Goal: Find specific page/section: Find specific page/section

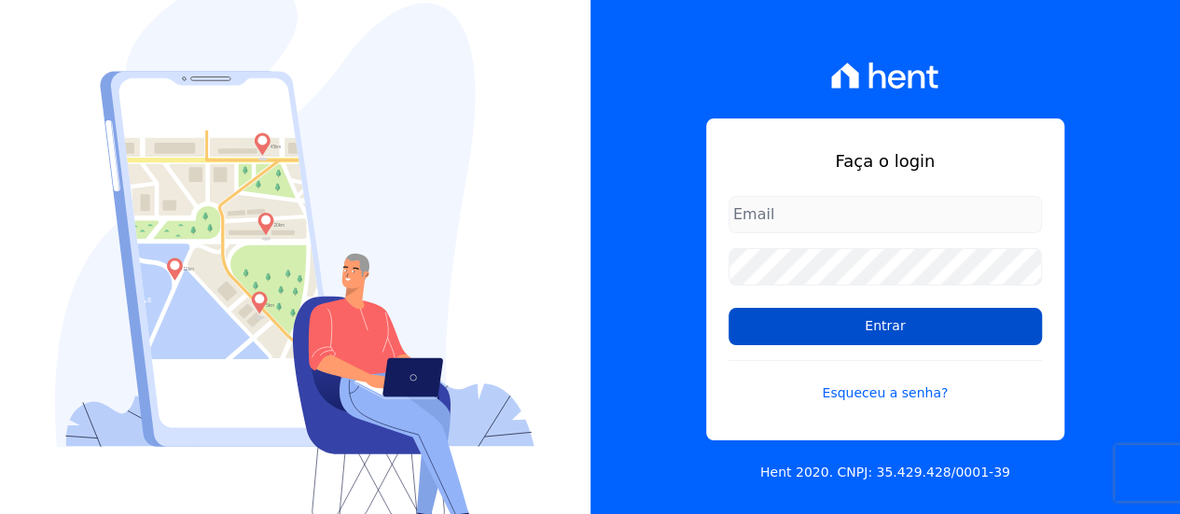
type input "[EMAIL_ADDRESS][DOMAIN_NAME]"
click at [888, 333] on input "Entrar" at bounding box center [886, 326] width 314 height 37
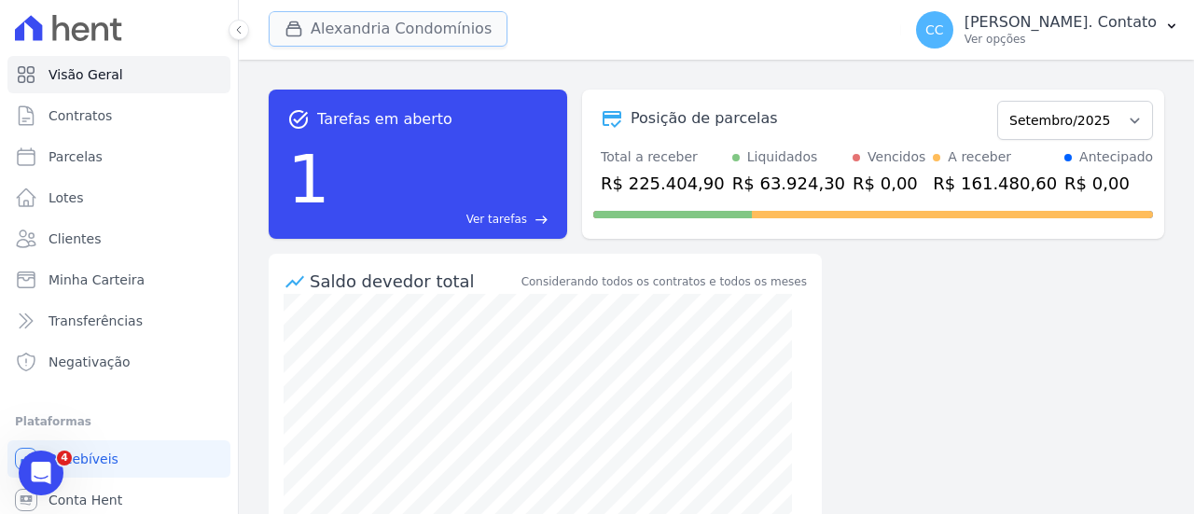
click at [355, 27] on button "Alexandria Condomínios" at bounding box center [388, 28] width 239 height 35
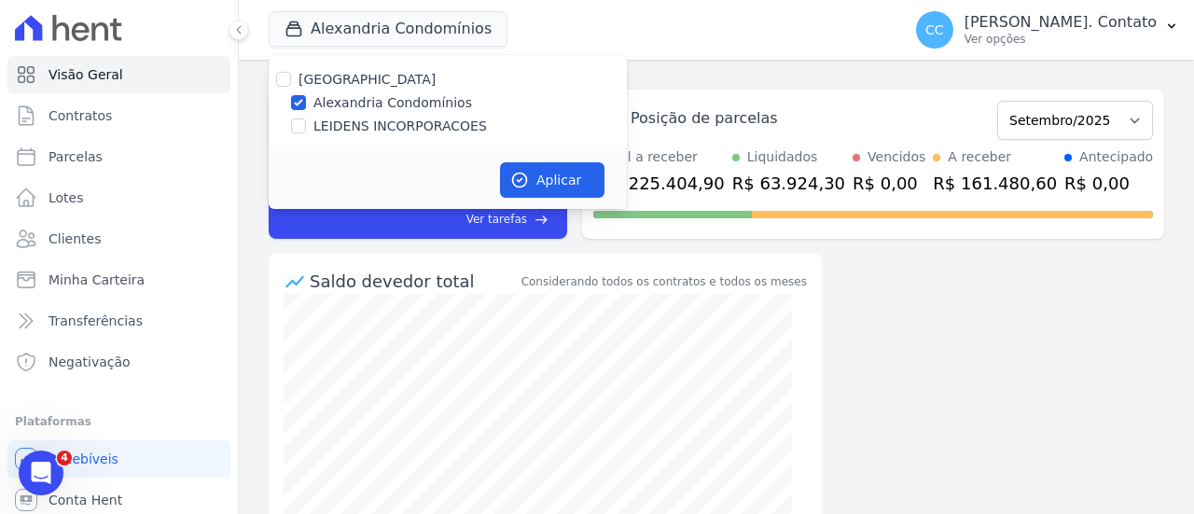
click at [309, 124] on div "LEIDENS INCORPORACOES" at bounding box center [448, 127] width 358 height 20
click at [304, 126] on input "LEIDENS INCORPORACOES" at bounding box center [298, 126] width 15 height 15
checkbox input "true"
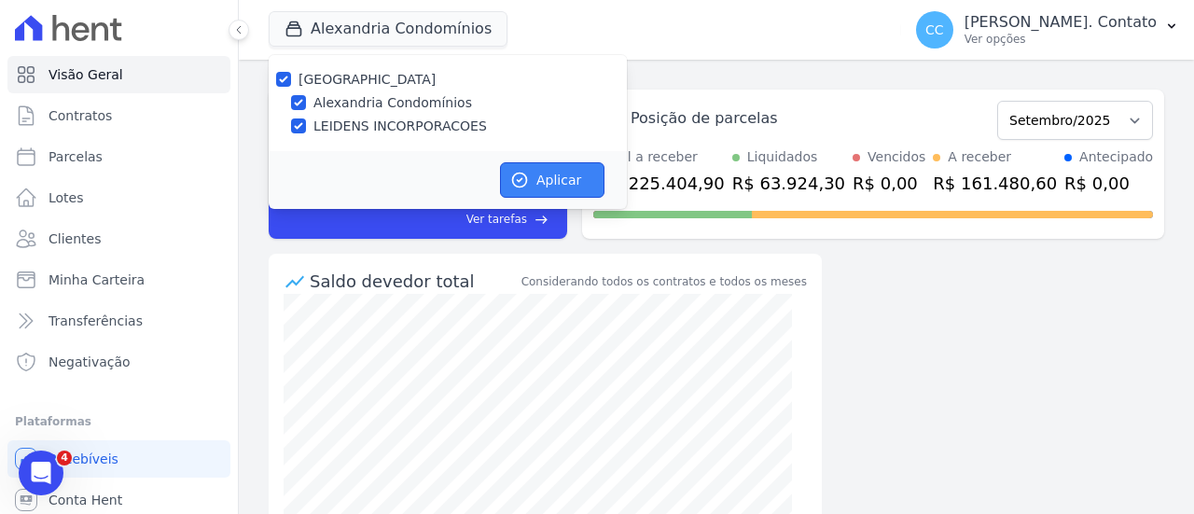
click at [542, 176] on button "Aplicar" at bounding box center [552, 179] width 105 height 35
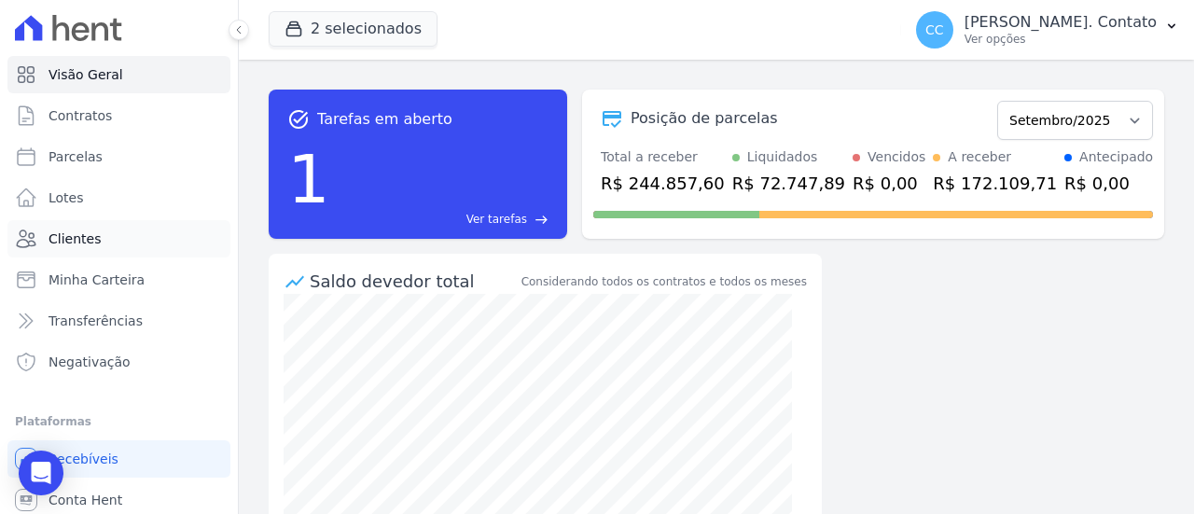
click at [73, 241] on span "Clientes" at bounding box center [75, 239] width 52 height 19
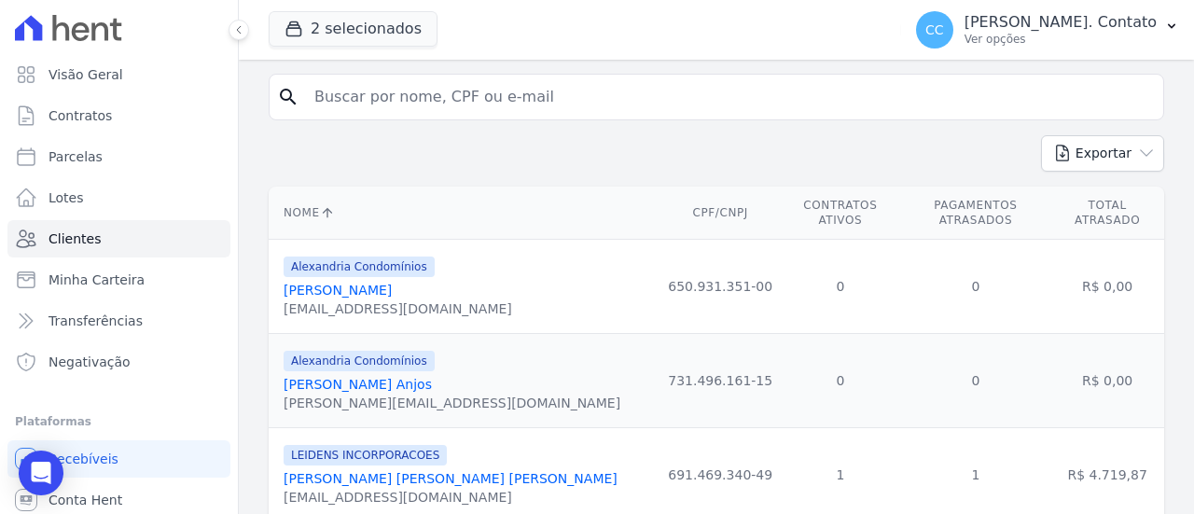
scroll to position [93, 0]
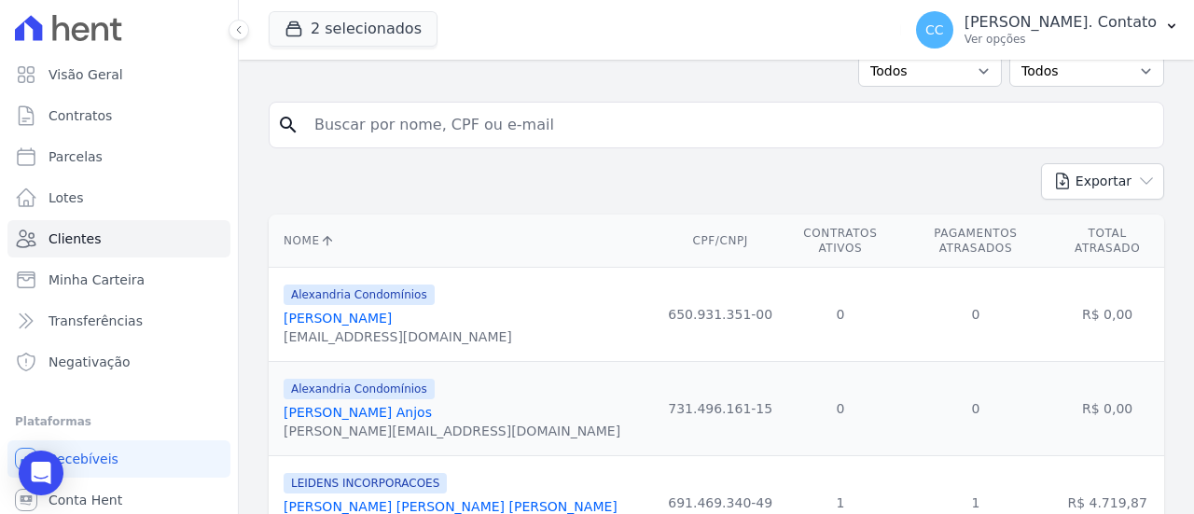
click at [359, 130] on input "search" at bounding box center [729, 124] width 853 height 37
type input "L.G.V"
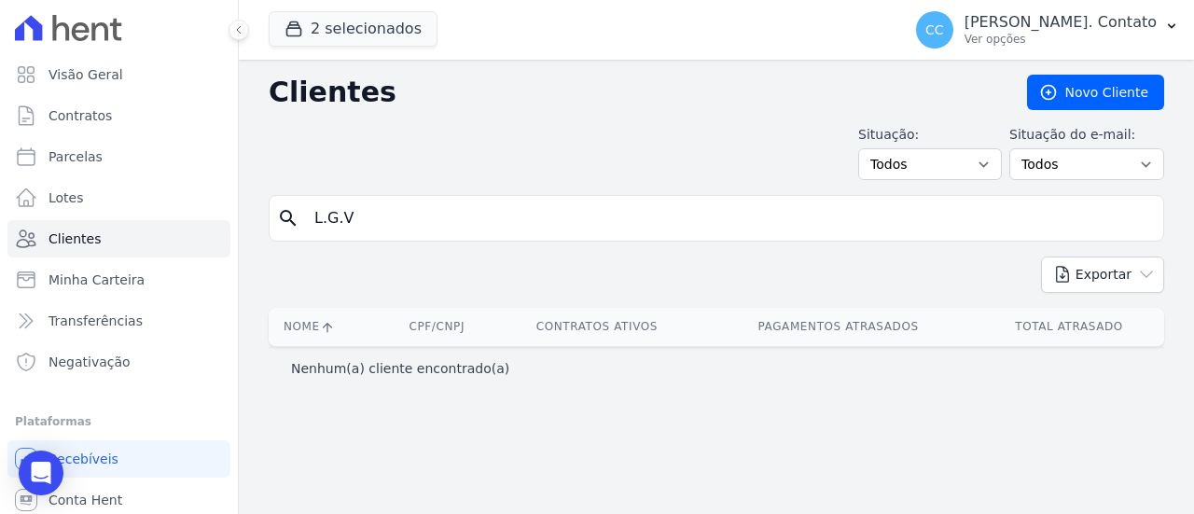
click at [406, 221] on input "L.G.V" at bounding box center [729, 218] width 853 height 37
type input "L"
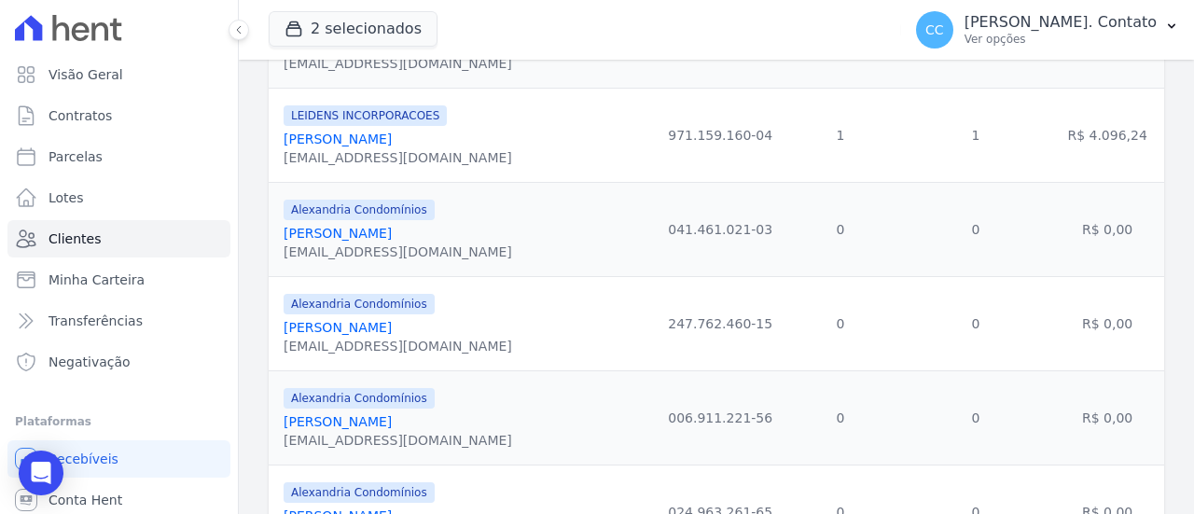
scroll to position [2234, 0]
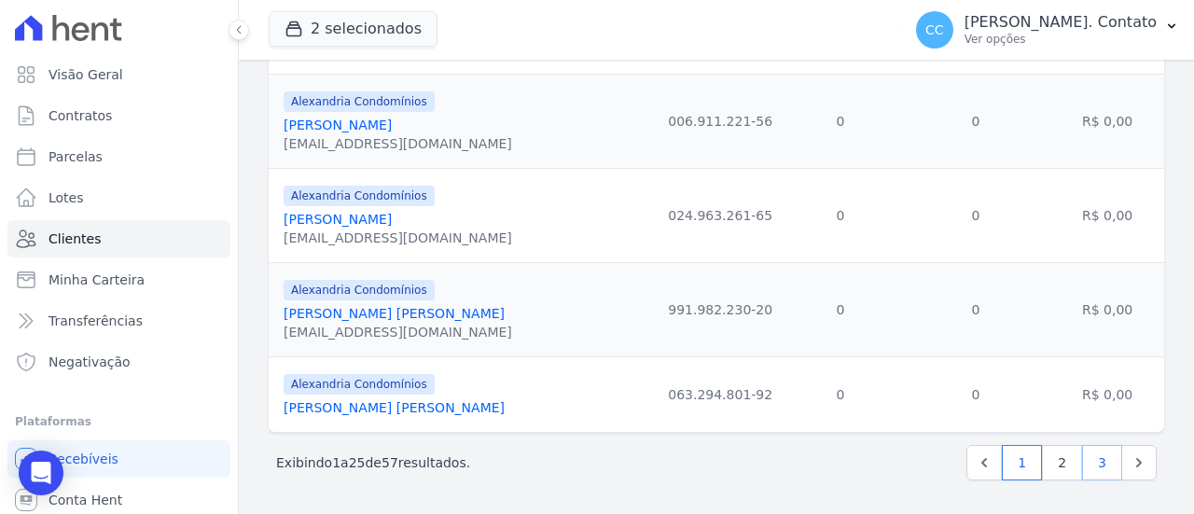
click at [1084, 468] on link "3" at bounding box center [1102, 462] width 40 height 35
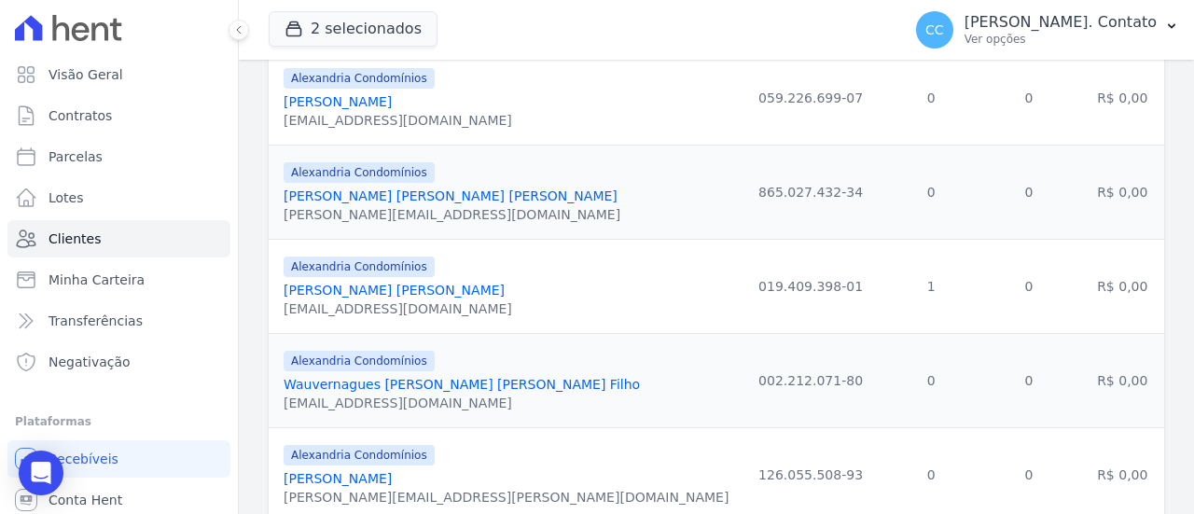
scroll to position [577, 0]
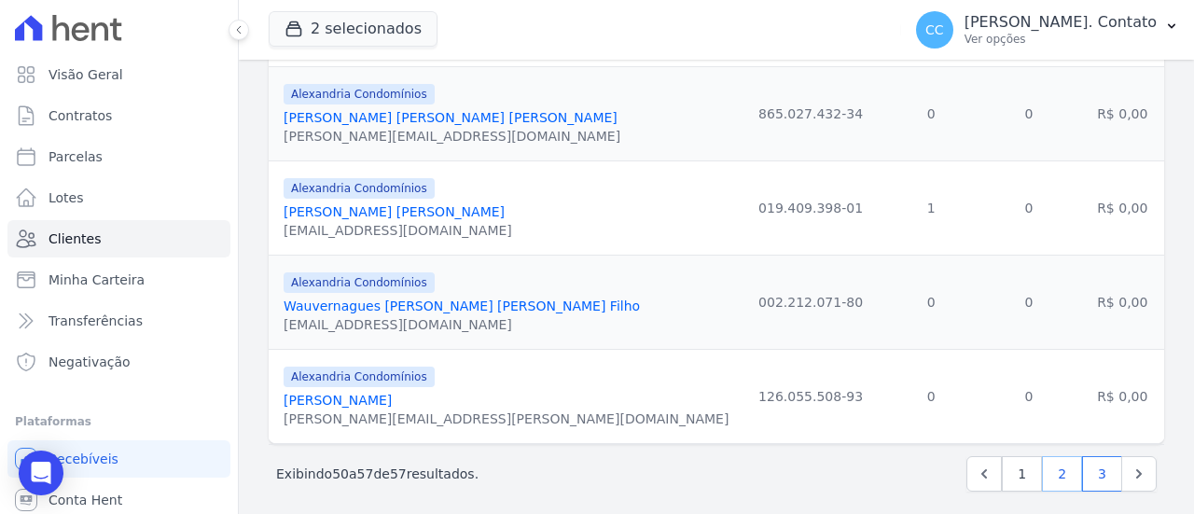
click at [1057, 462] on link "2" at bounding box center [1062, 473] width 40 height 35
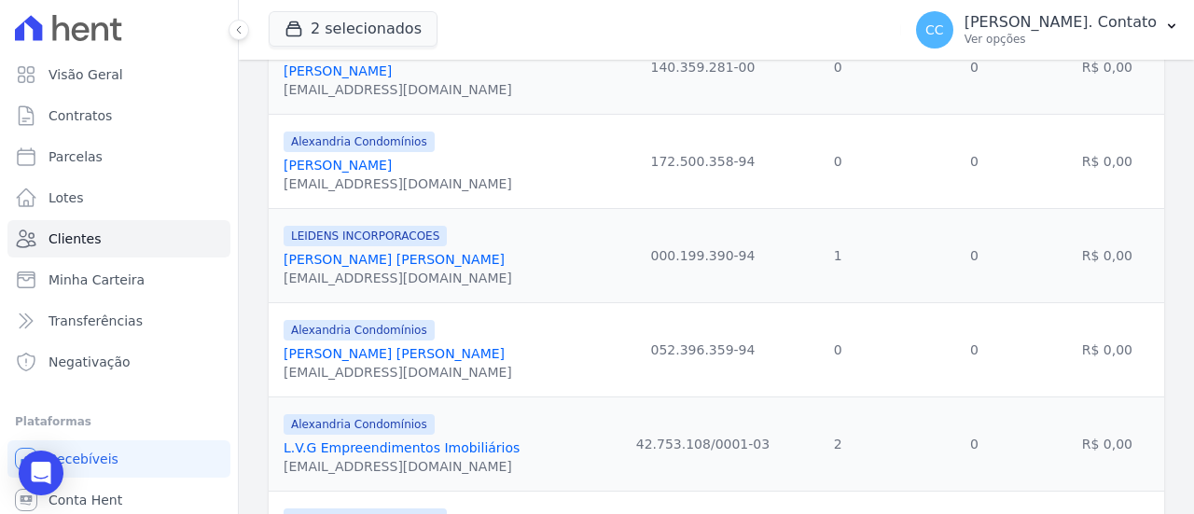
scroll to position [840, 0]
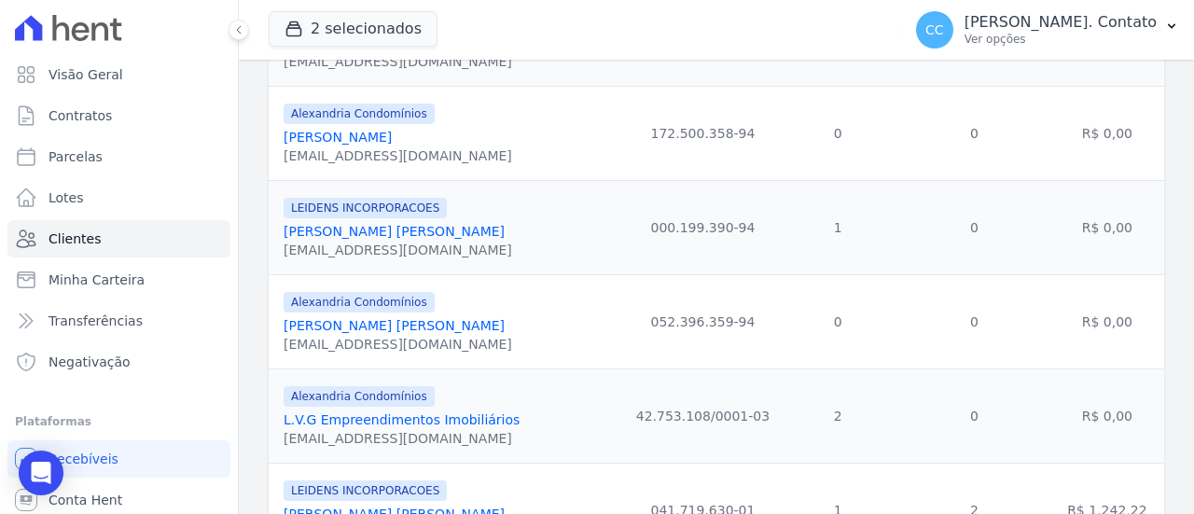
click at [425, 413] on link "L.V.G Empreendimentos Imobiliários" at bounding box center [402, 419] width 236 height 15
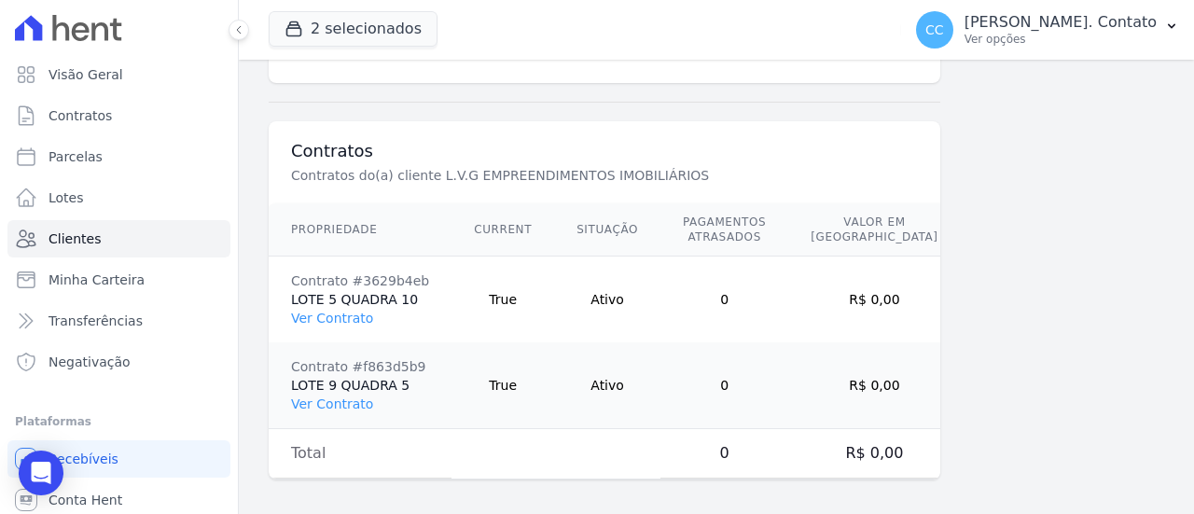
scroll to position [1323, 0]
click at [346, 310] on link "Ver Contrato" at bounding box center [332, 317] width 82 height 15
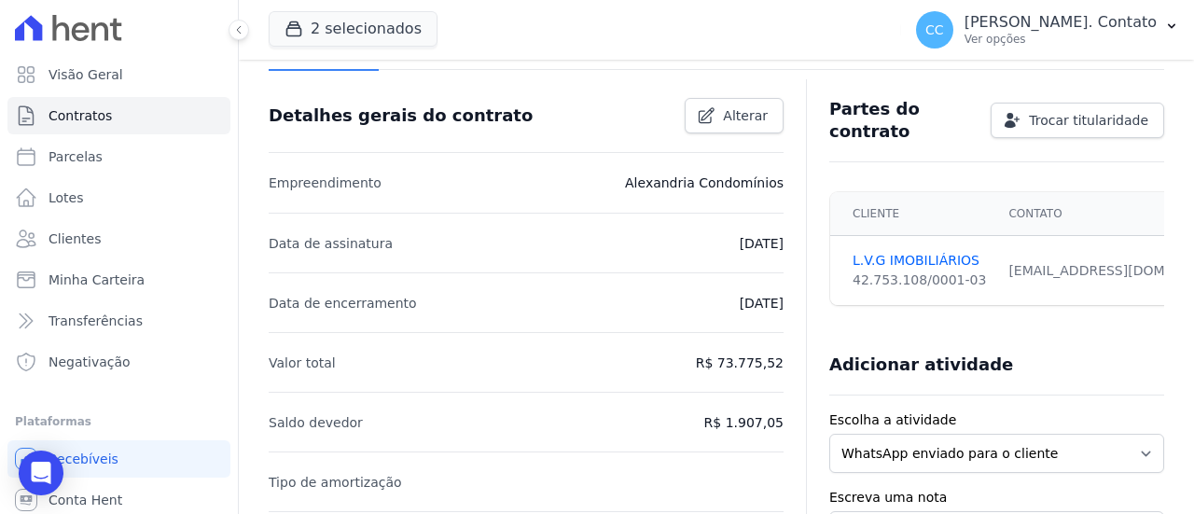
scroll to position [93, 0]
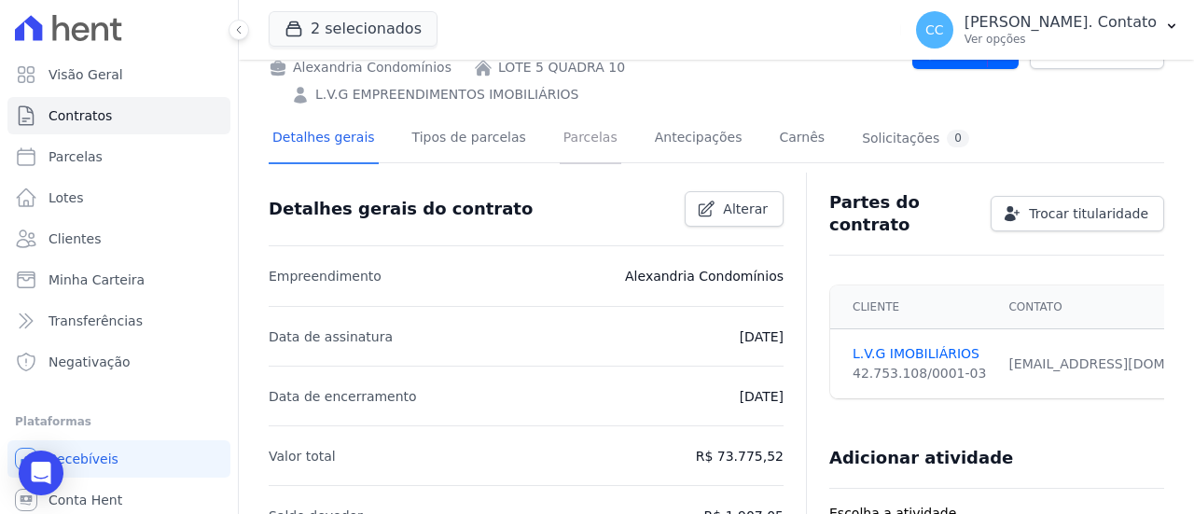
click at [567, 115] on link "Parcelas" at bounding box center [591, 139] width 62 height 49
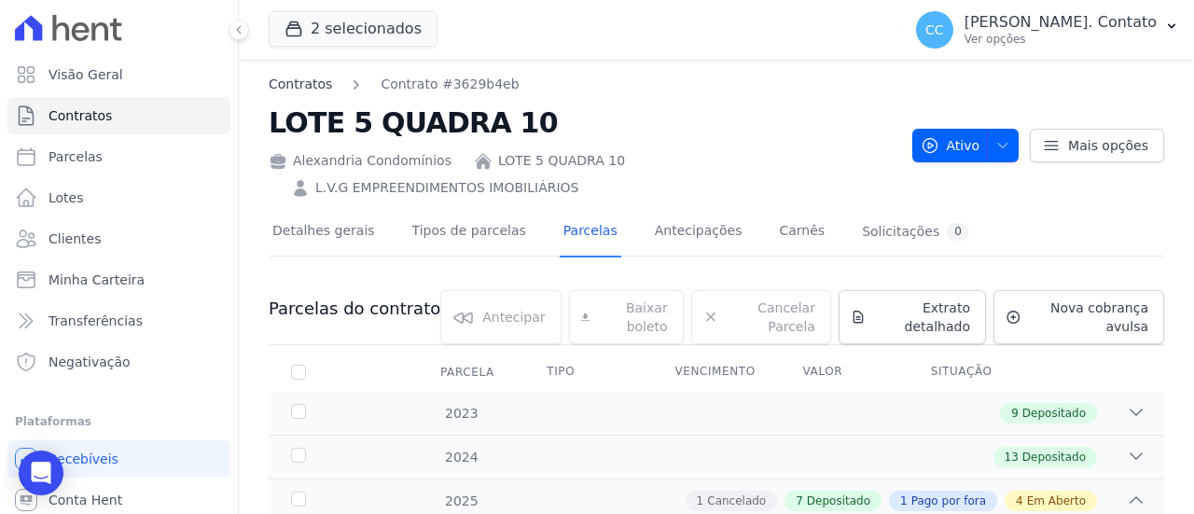
click at [294, 85] on link "Contratos" at bounding box center [300, 85] width 63 height 20
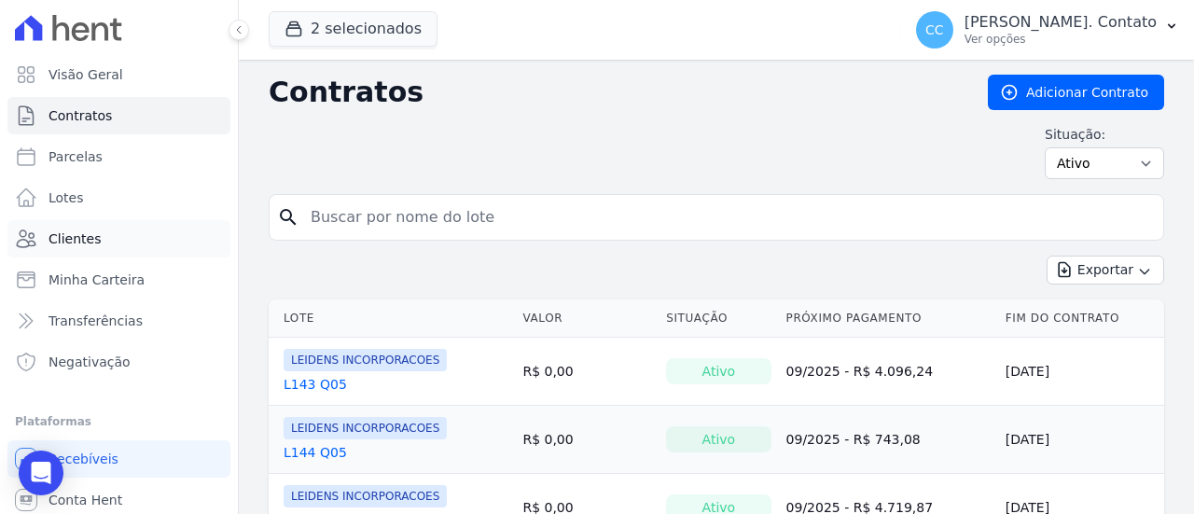
click at [84, 236] on span "Clientes" at bounding box center [75, 239] width 52 height 19
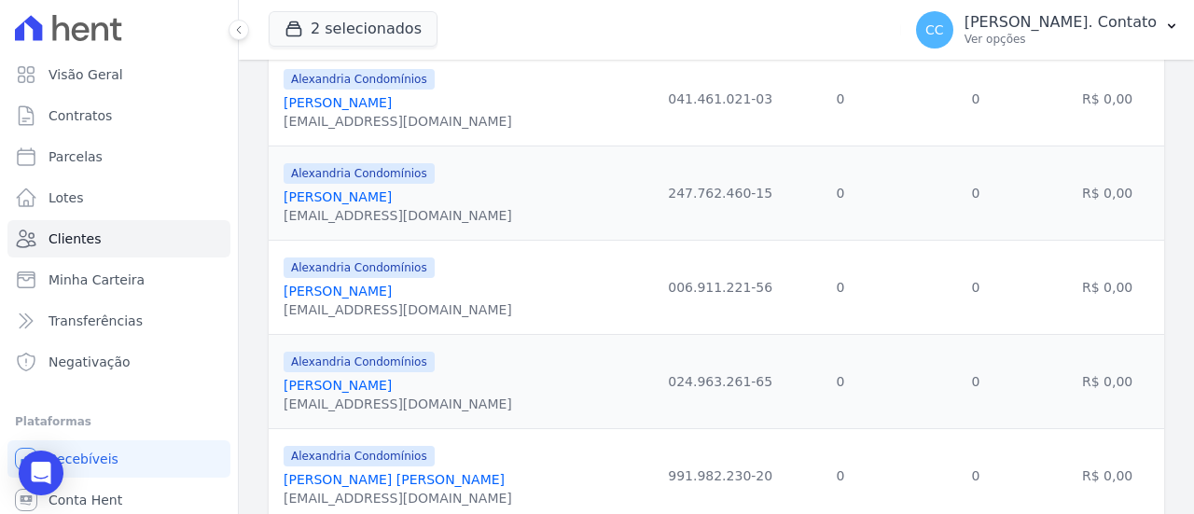
scroll to position [2253, 0]
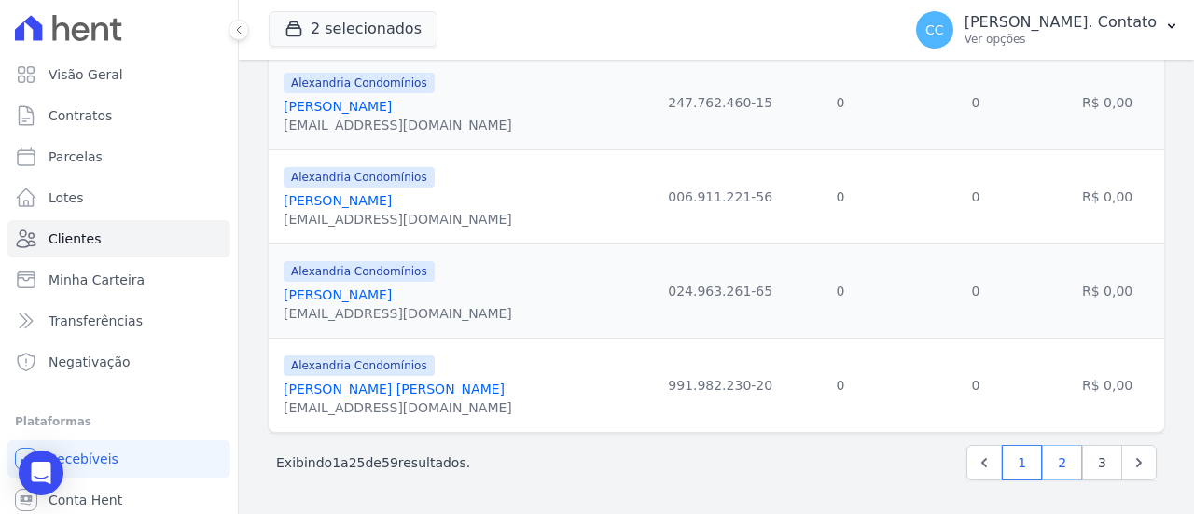
click at [1056, 469] on link "2" at bounding box center [1062, 462] width 40 height 35
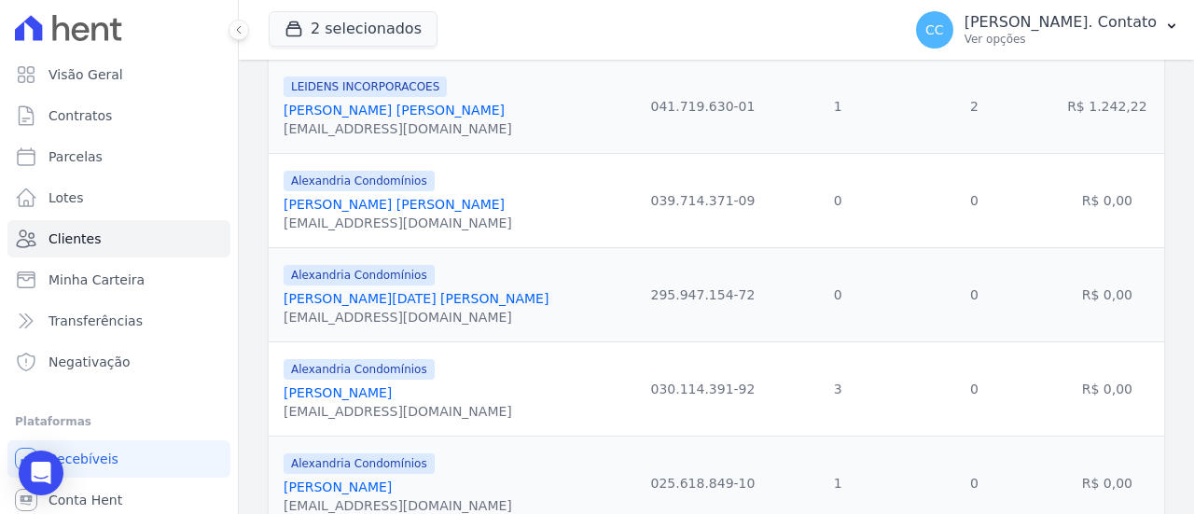
scroll to position [1213, 0]
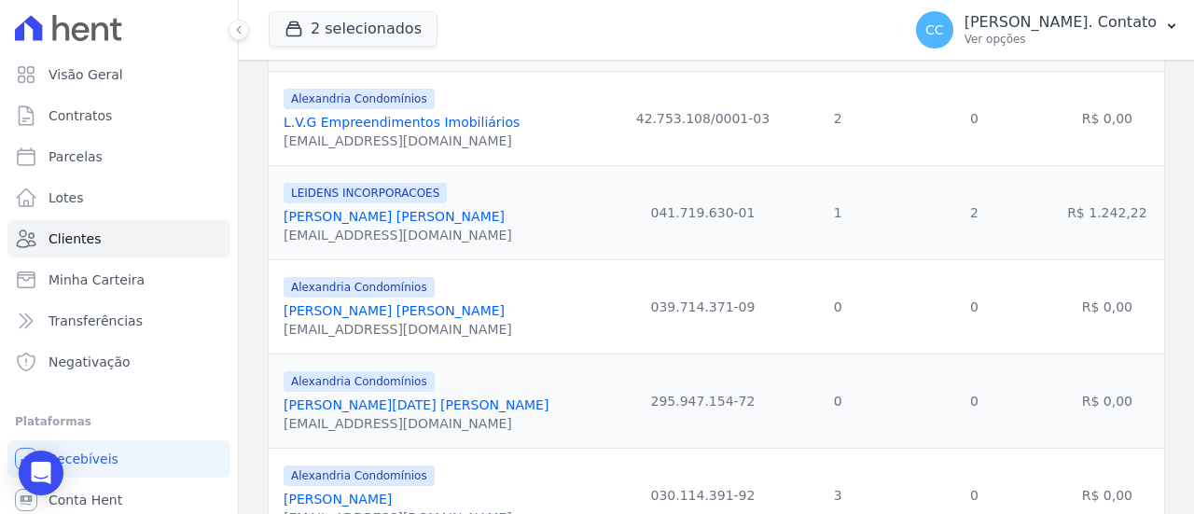
click at [356, 115] on link "L.V.G Empreendimentos Imobiliários" at bounding box center [402, 122] width 236 height 15
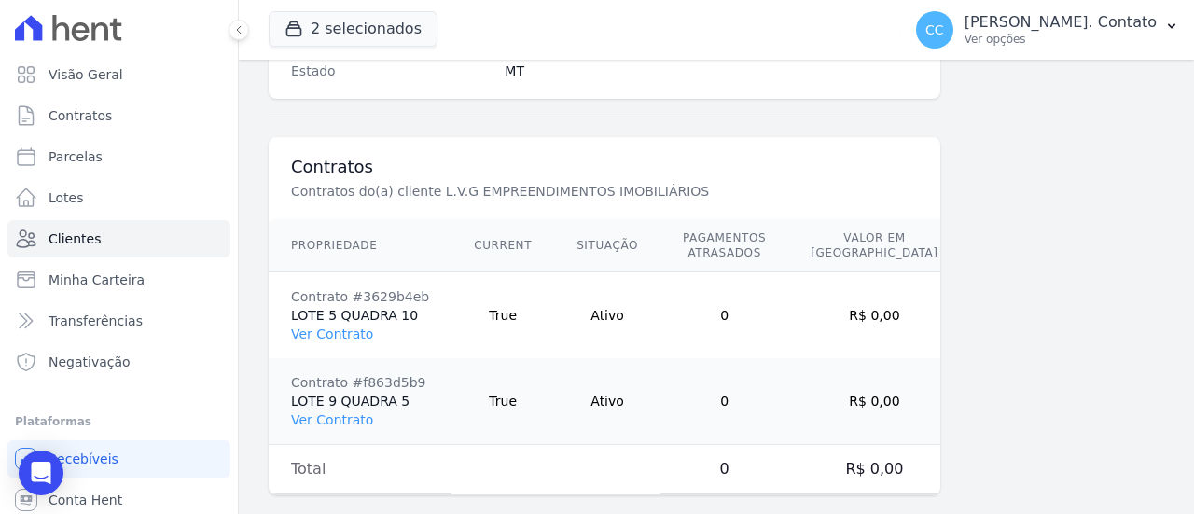
scroll to position [1323, 0]
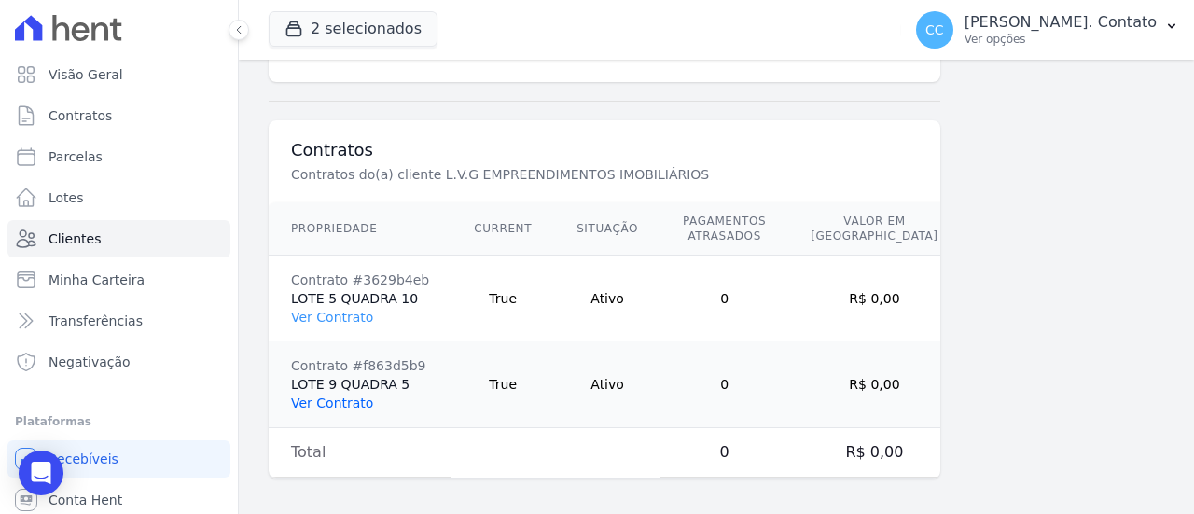
click at [340, 396] on link "Ver Contrato" at bounding box center [332, 403] width 82 height 15
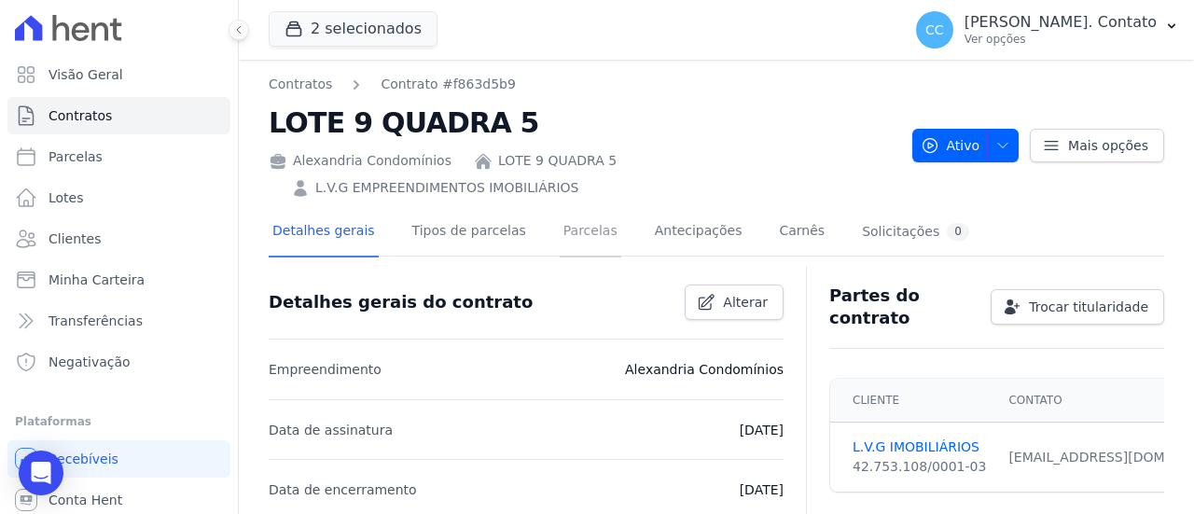
click at [566, 208] on link "Parcelas" at bounding box center [591, 232] width 62 height 49
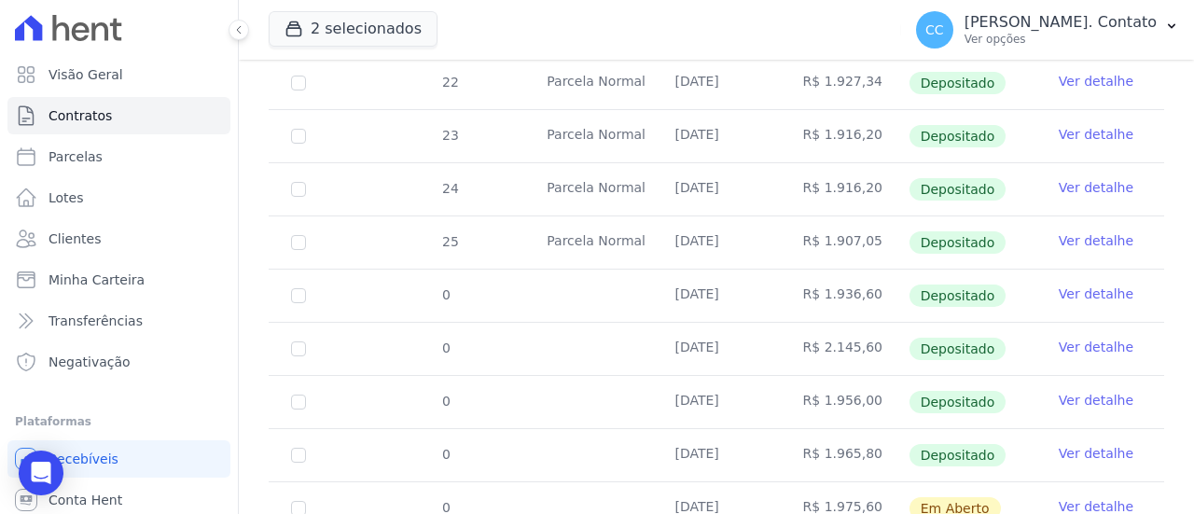
scroll to position [560, 0]
